Goal: Task Accomplishment & Management: Manage account settings

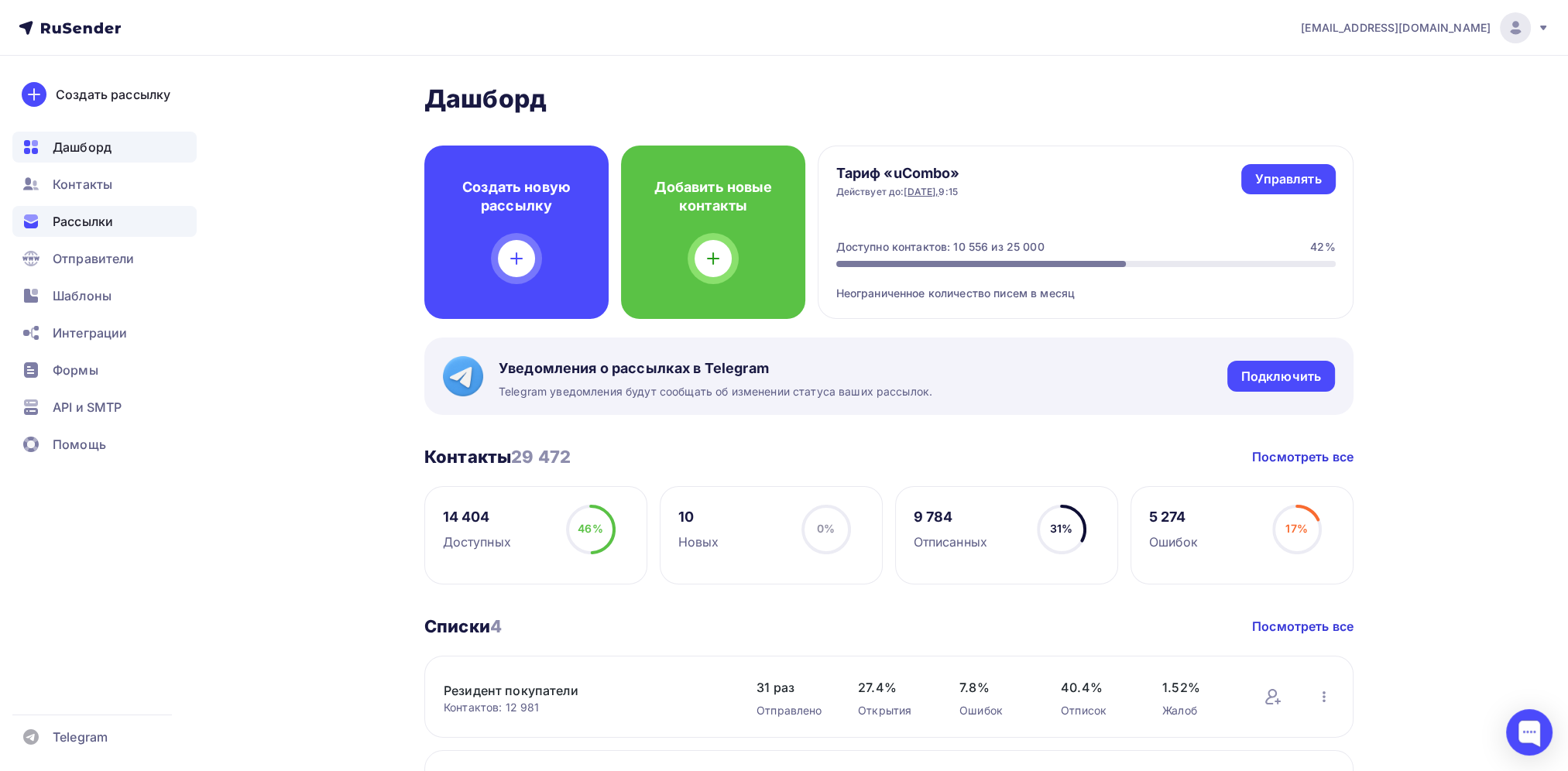
click at [69, 220] on span "Рассылки" at bounding box center [83, 221] width 60 height 19
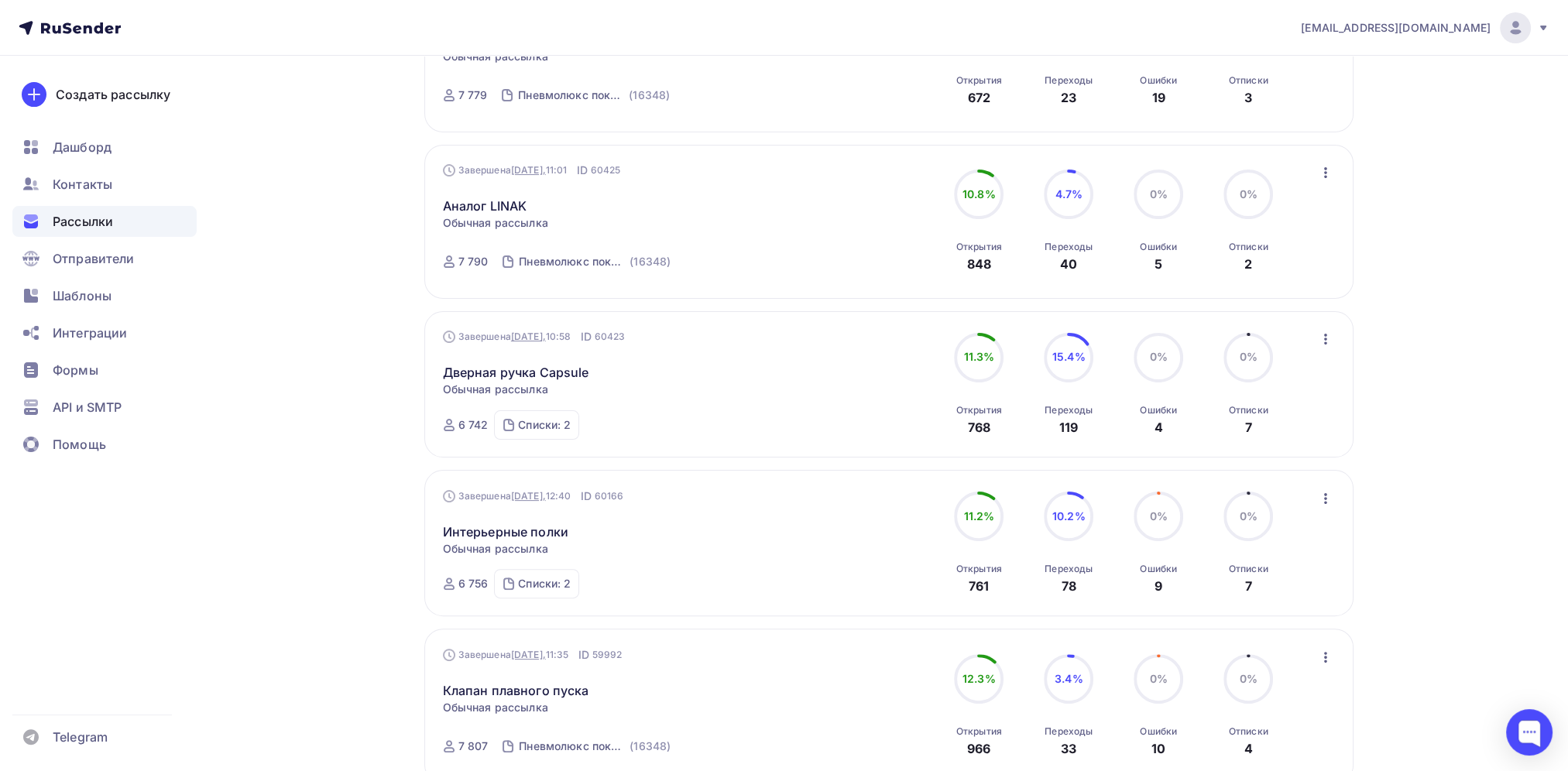
scroll to position [465, 0]
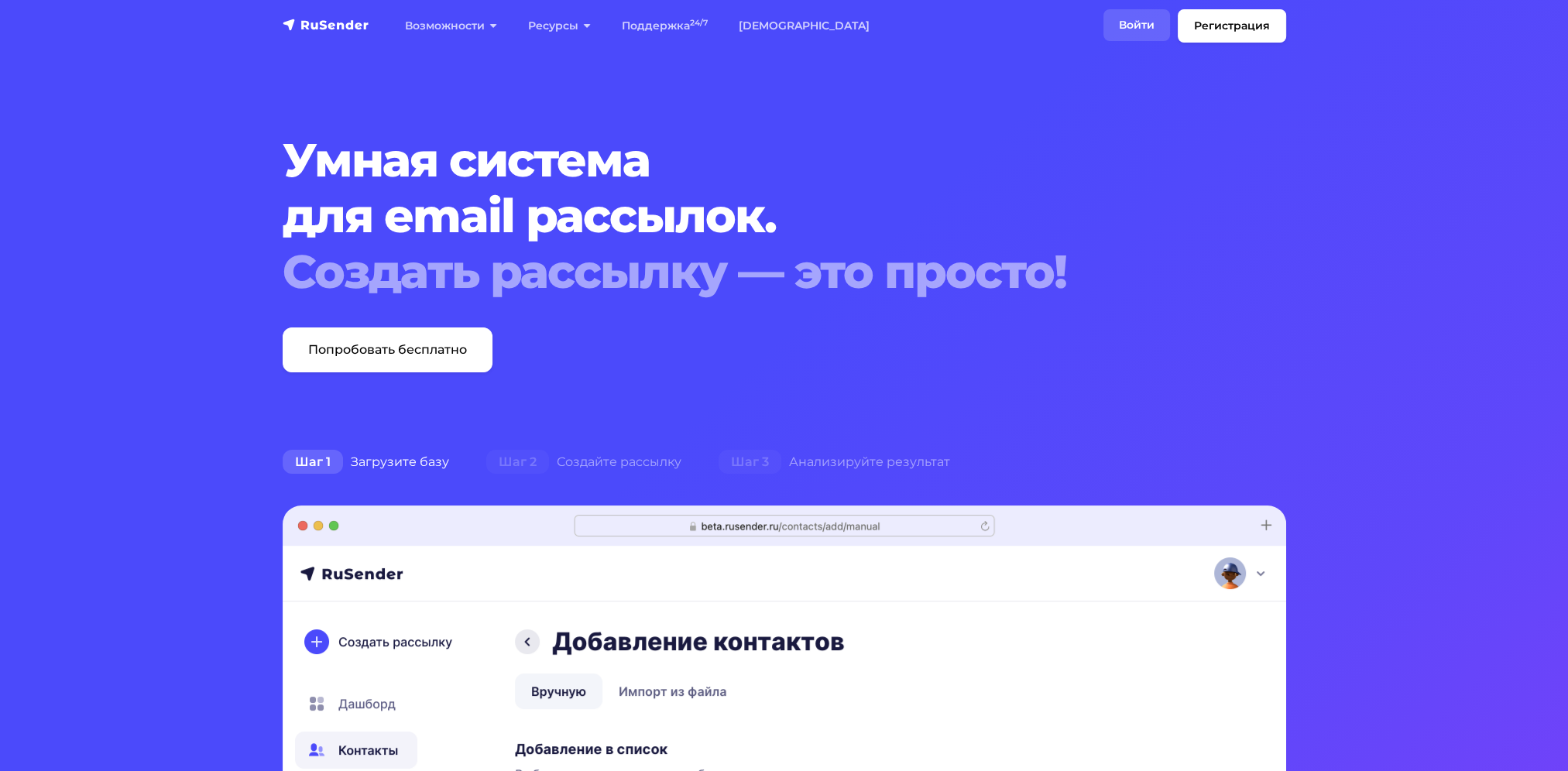
click at [1124, 22] on link "Войти" at bounding box center [1137, 24] width 67 height 32
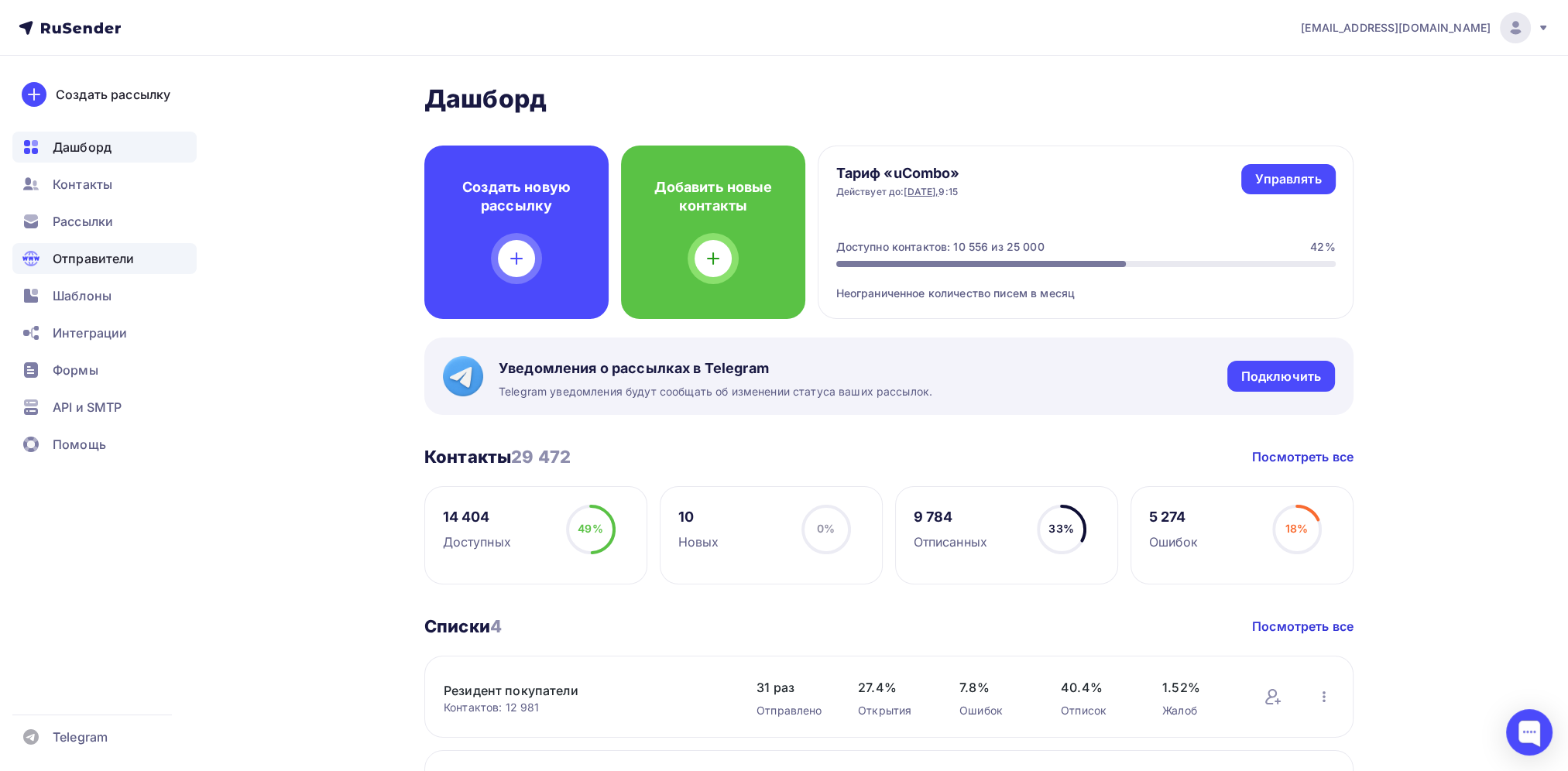
click at [90, 223] on span "Рассылки" at bounding box center [83, 221] width 60 height 19
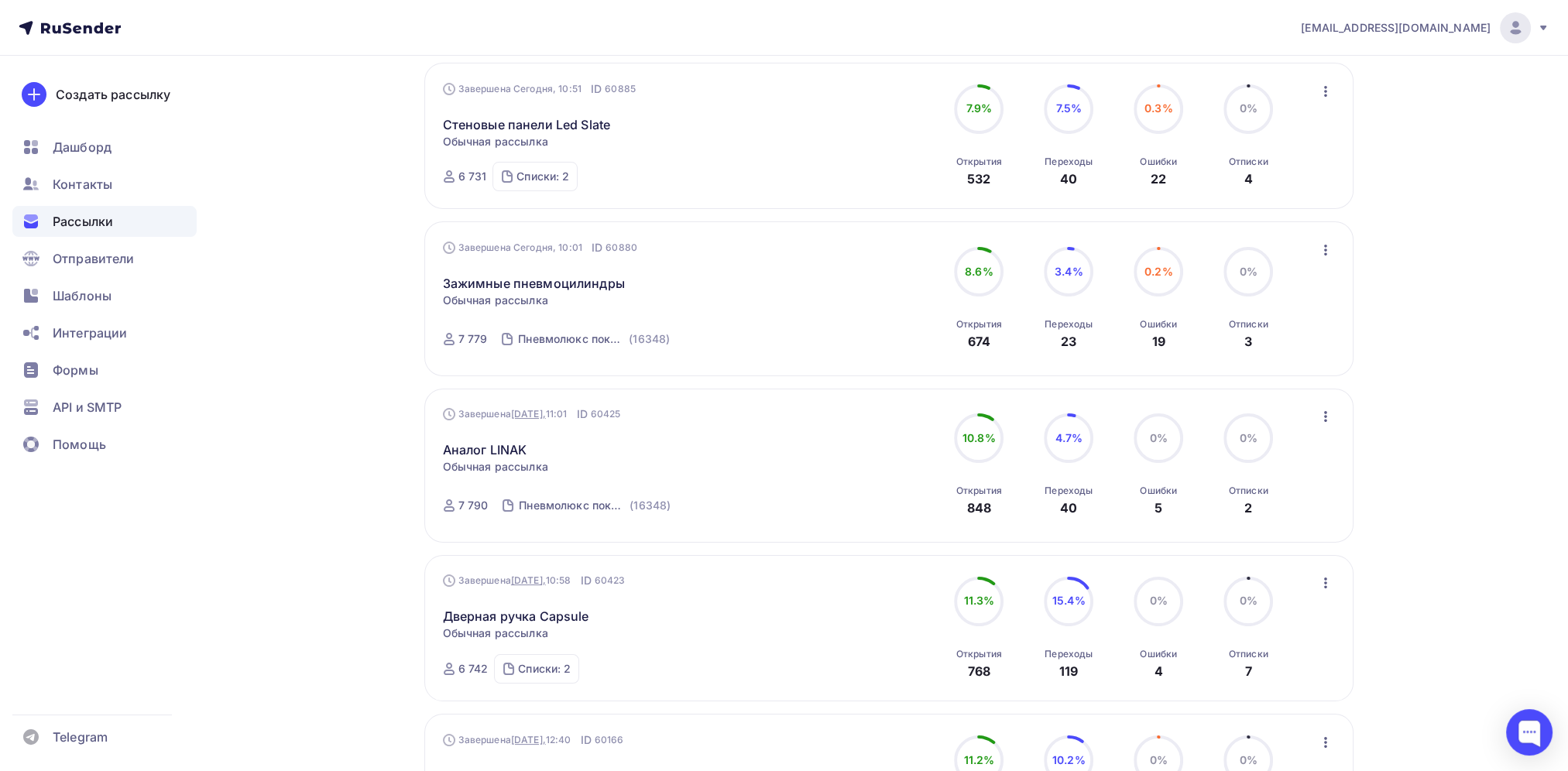
scroll to position [232, 0]
